Goal: Transaction & Acquisition: Purchase product/service

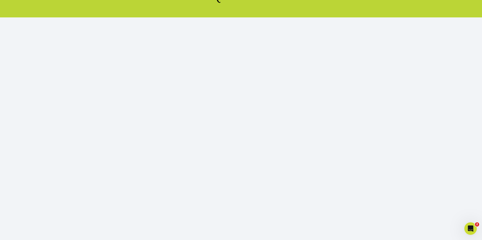
scroll to position [48, 0]
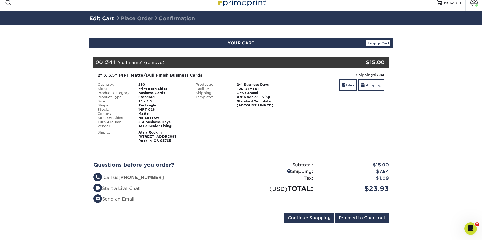
scroll to position [7, 0]
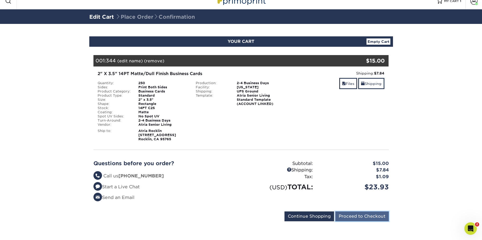
click at [366, 217] on input "Proceed to Checkout" at bounding box center [363, 216] width 54 height 10
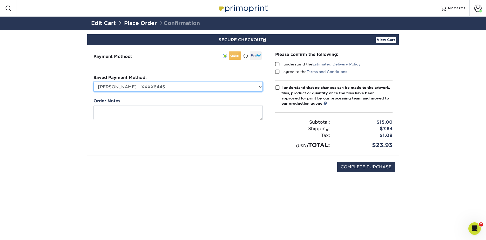
click at [145, 86] on select "Dana Stansel - XXXX6445 Visa - XXXX6486 Visa - XXXX6452 Visa - XXXX6429 Visa - …" at bounding box center [178, 87] width 169 height 10
select select "74021"
click at [94, 82] on select "Dana Stansel - XXXX6445 Visa - XXXX6486 Visa - XXXX6452 Visa - XXXX6429 Visa - …" at bounding box center [178, 87] width 169 height 10
drag, startPoint x: 391, startPoint y: 146, endPoint x: 377, endPoint y: 147, distance: 13.6
click at [377, 147] on div "$23.93" at bounding box center [365, 145] width 63 height 9
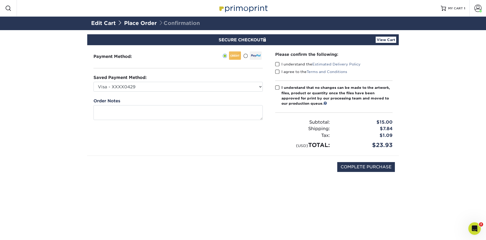
click at [377, 144] on div "$23.93" at bounding box center [365, 145] width 63 height 9
drag, startPoint x: 375, startPoint y: 144, endPoint x: 395, endPoint y: 145, distance: 19.8
click at [395, 145] on div "$23.93" at bounding box center [365, 145] width 63 height 9
click at [277, 63] on span at bounding box center [277, 64] width 4 height 5
click at [0, 0] on input "I understand the Estimated Delivery Policy" at bounding box center [0, 0] width 0 height 0
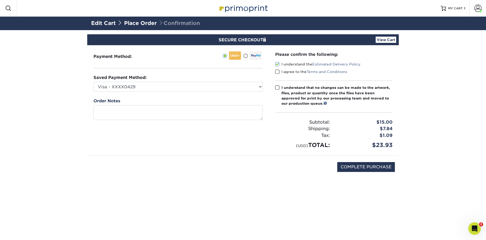
click at [278, 72] on span at bounding box center [277, 71] width 4 height 5
click at [0, 0] on input "I agree to the Terms and Conditions" at bounding box center [0, 0] width 0 height 0
click at [278, 89] on span at bounding box center [277, 87] width 4 height 5
click at [0, 0] on input "I understand that no changes can be made to the artwork, files, product or quan…" at bounding box center [0, 0] width 0 height 0
drag, startPoint x: 393, startPoint y: 146, endPoint x: 382, endPoint y: 146, distance: 10.9
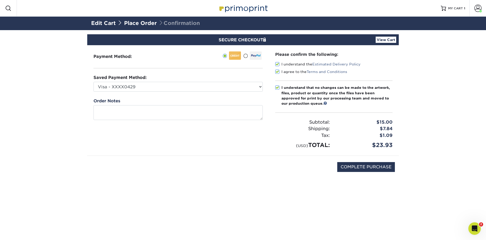
click at [382, 146] on div "$23.93" at bounding box center [365, 145] width 63 height 9
click at [351, 169] on input "COMPLETE PURCHASE" at bounding box center [366, 167] width 58 height 10
type input "PROCESSING, PLEASE WAIT..."
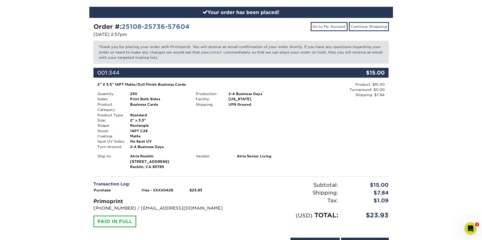
scroll to position [62, 0]
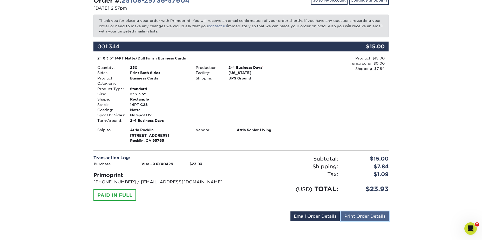
click at [378, 216] on link "Print Order Details" at bounding box center [365, 216] width 48 height 10
